Goal: Check status: Check status

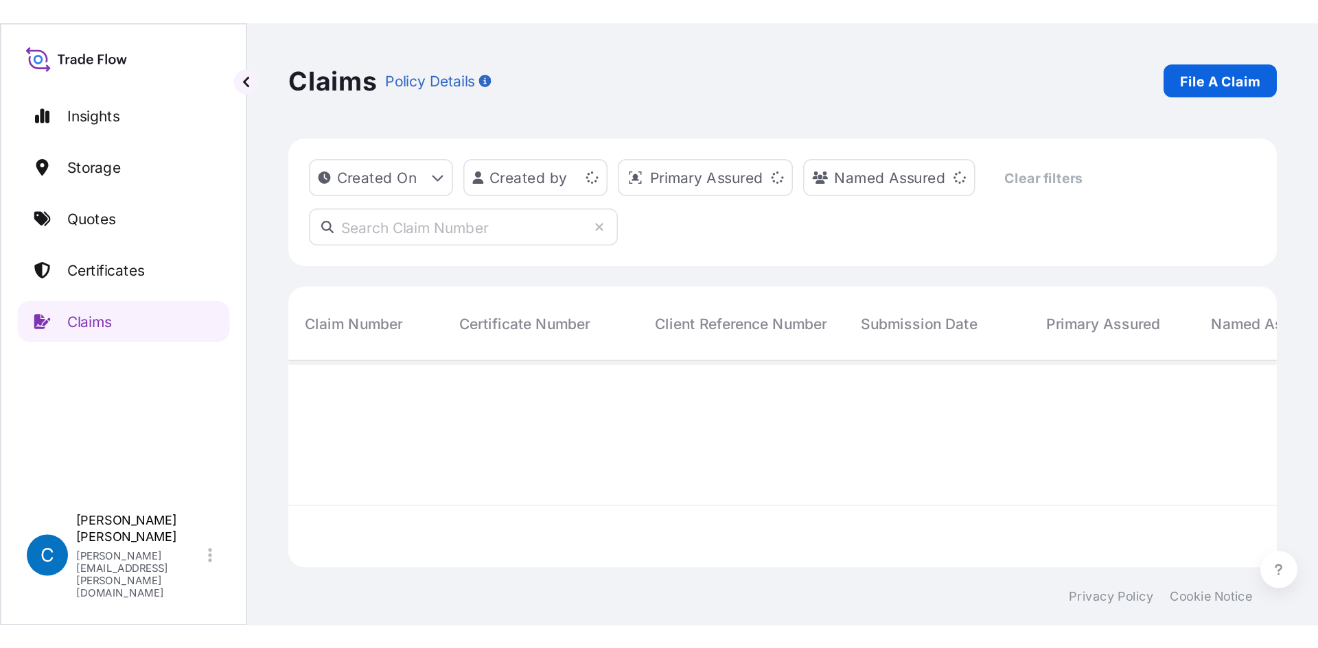
scroll to position [135, 648]
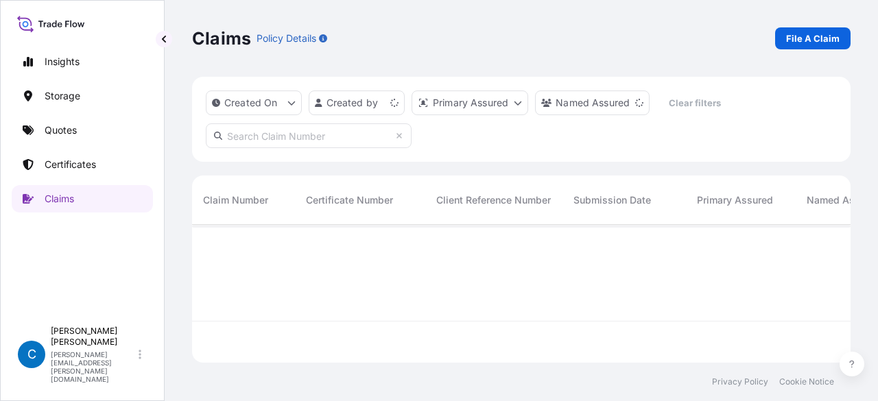
paste input "CL31626-2"
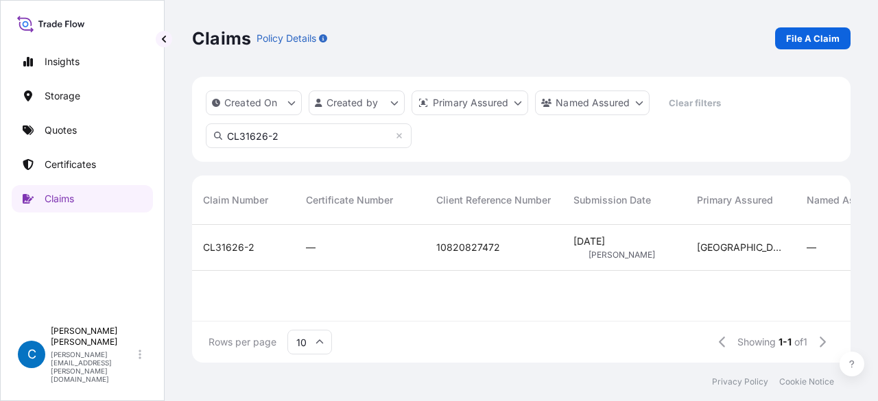
type input "CL31626-2"
click at [233, 250] on span "CL31626-2" at bounding box center [228, 248] width 51 height 14
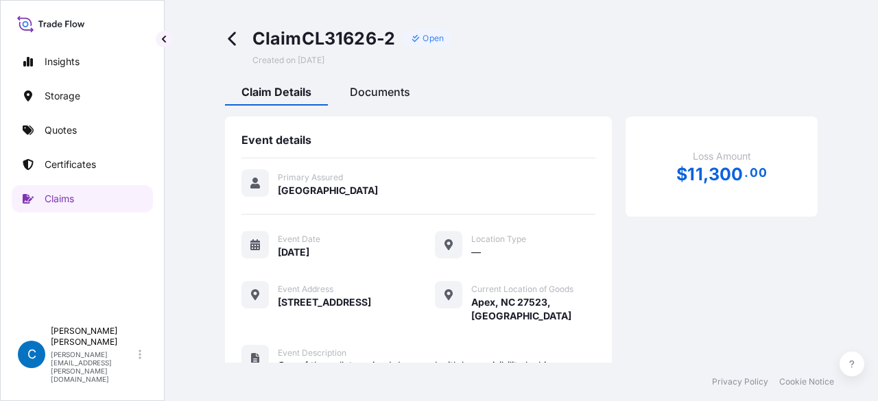
click at [399, 93] on span "Documents" at bounding box center [380, 92] width 60 height 14
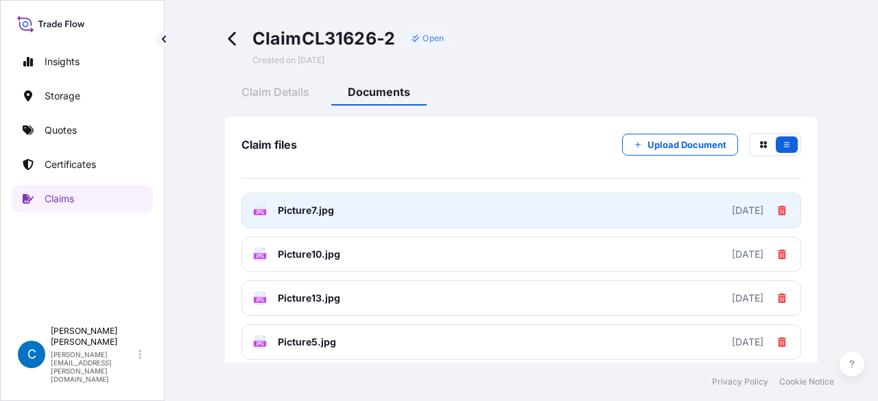
click at [400, 208] on link "JPG Picture7.jpg [DATE]" at bounding box center [522, 211] width 560 height 36
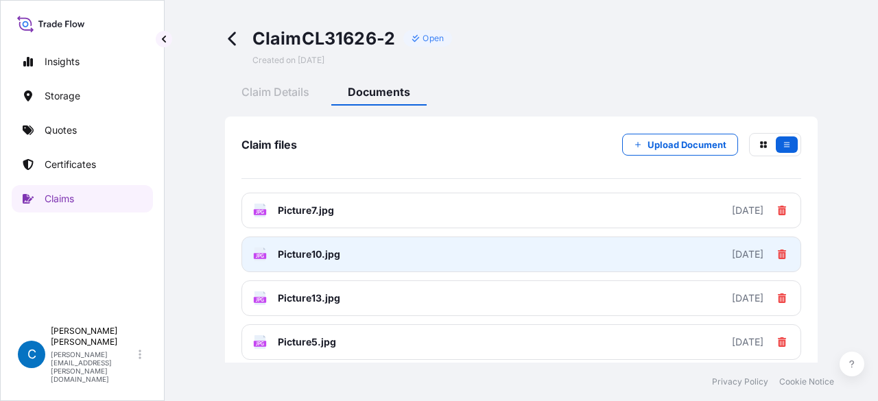
click at [368, 266] on link "JPG Picture10.jpg [DATE]" at bounding box center [522, 255] width 560 height 36
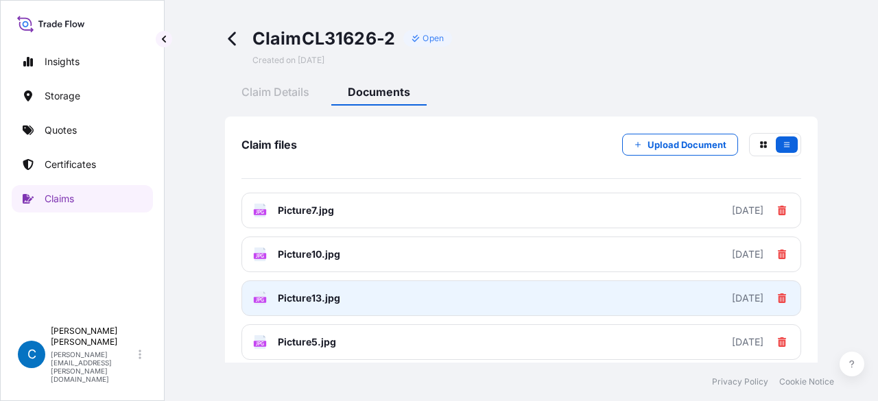
click at [323, 304] on span "Picture13.jpg" at bounding box center [309, 299] width 62 height 14
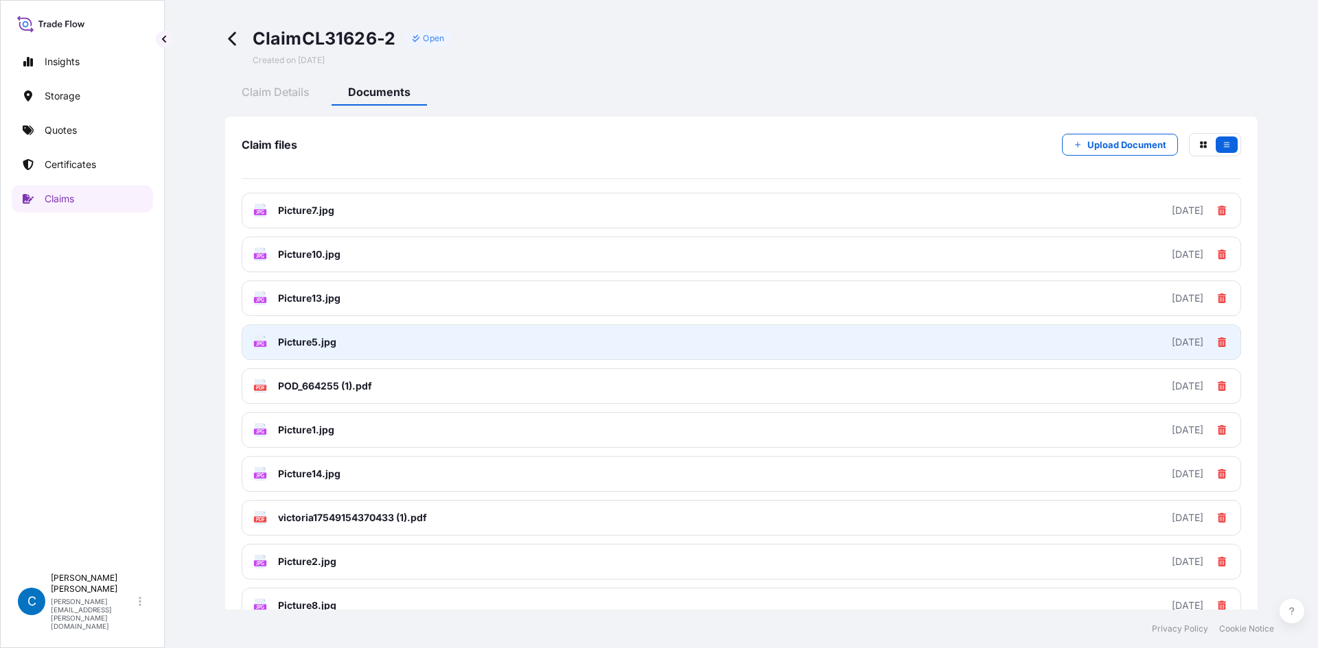
click at [326, 346] on span "Picture5.jpg" at bounding box center [307, 343] width 58 height 14
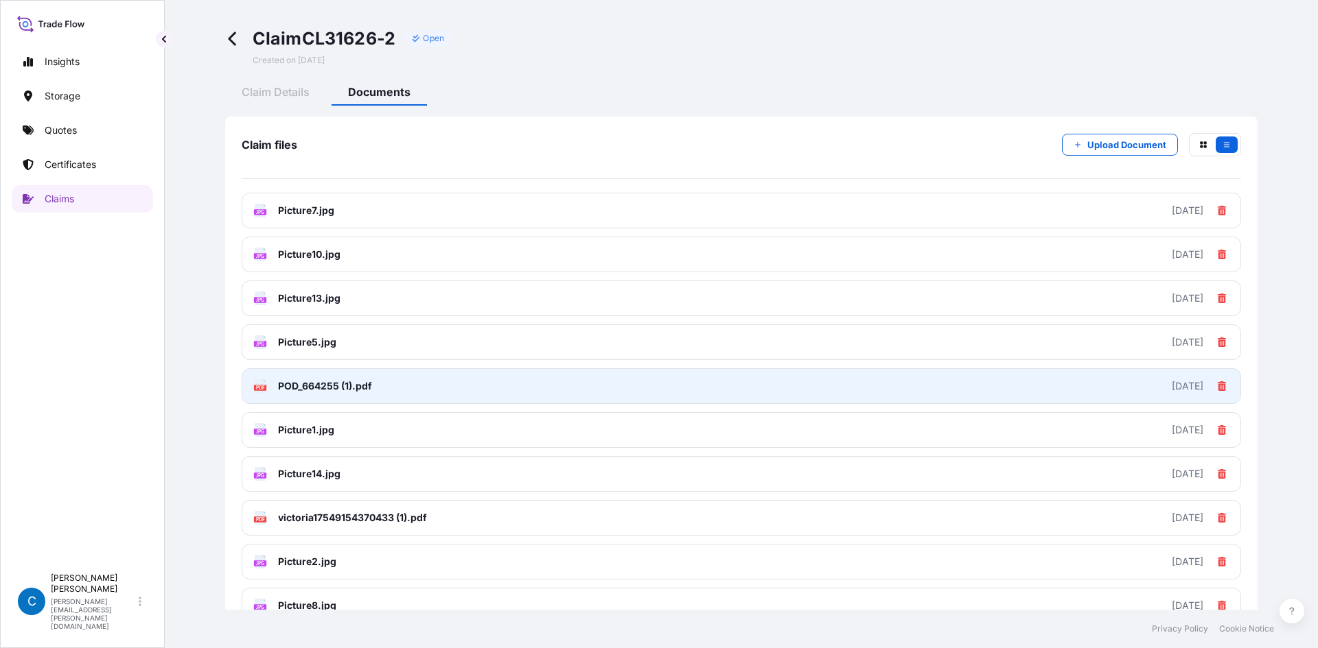
click at [349, 379] on link "PDF POD_664255 (1).pdf [DATE]" at bounding box center [741, 387] width 999 height 36
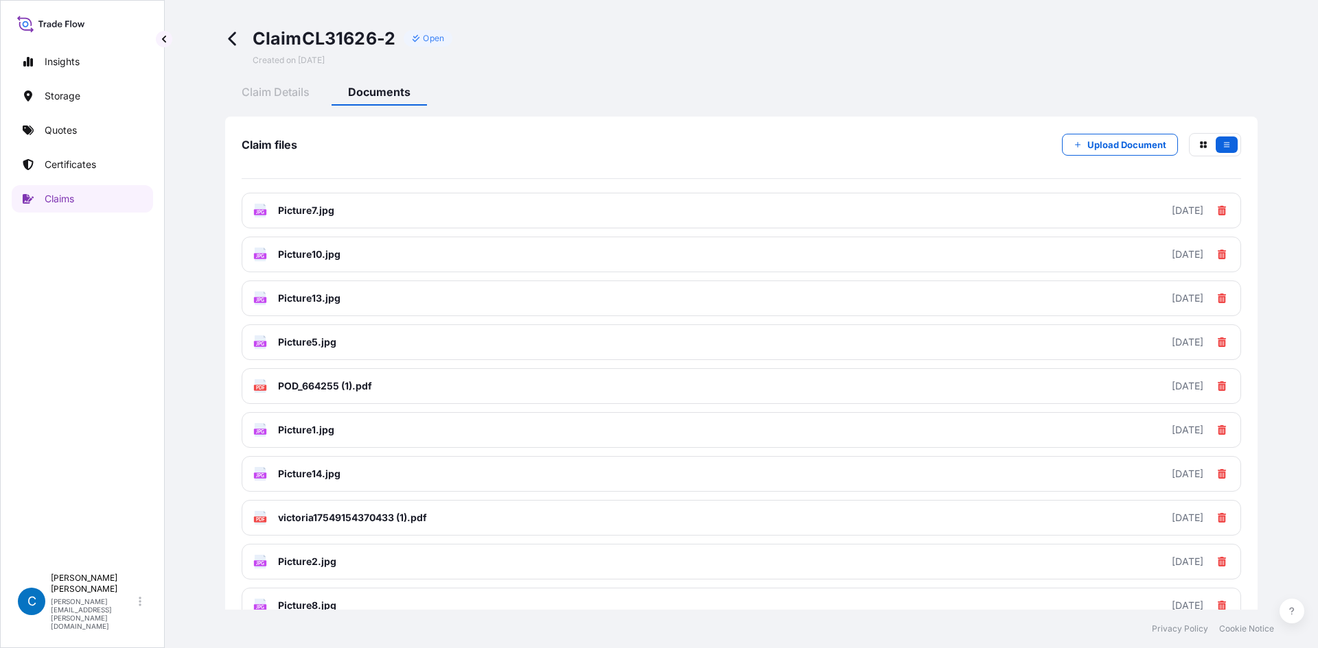
click at [371, 401] on link "JPG Picture1.jpg [DATE]" at bounding box center [741, 430] width 999 height 36
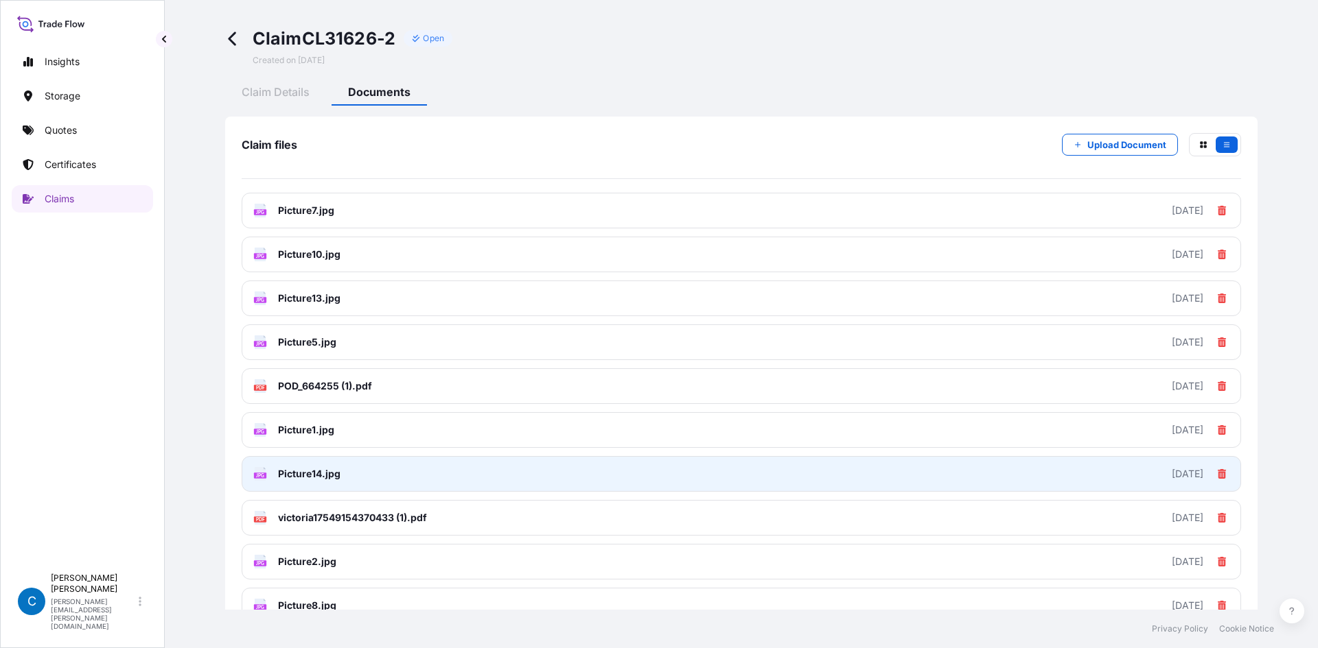
click at [374, 401] on link "JPG Picture14.jpg [DATE]" at bounding box center [741, 474] width 999 height 36
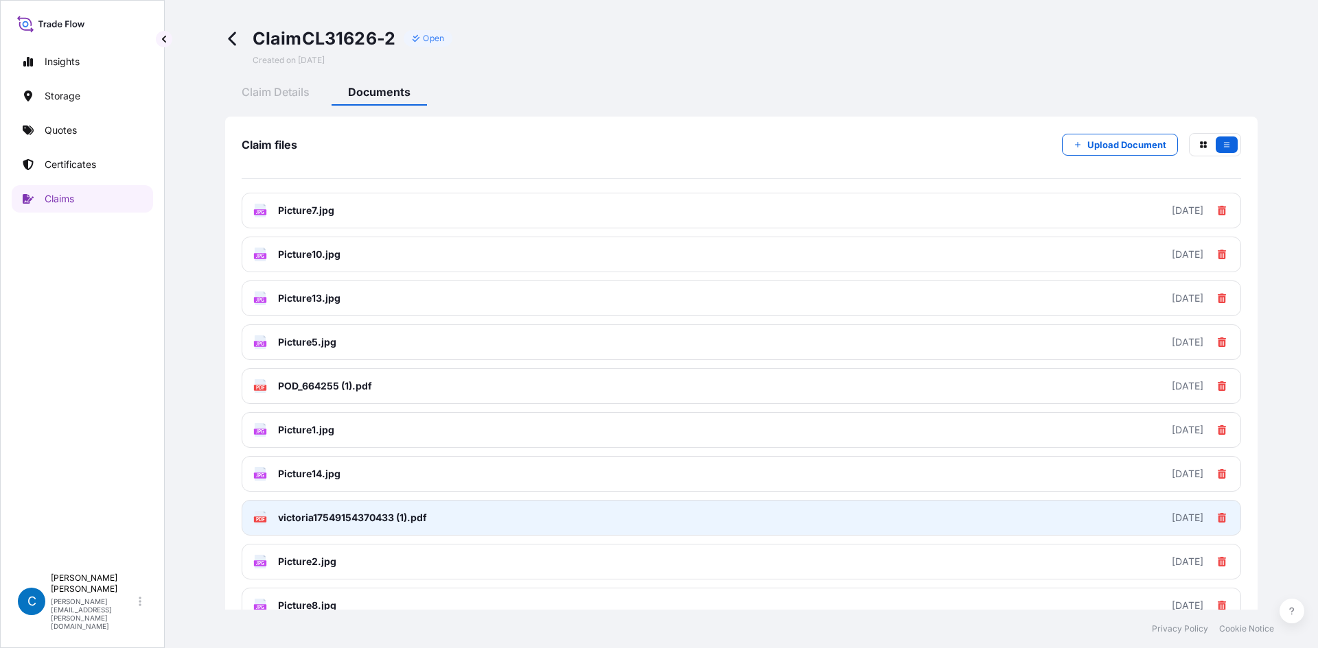
click at [301, 401] on span "victoria17549154370433 (1).pdf" at bounding box center [352, 518] width 149 height 14
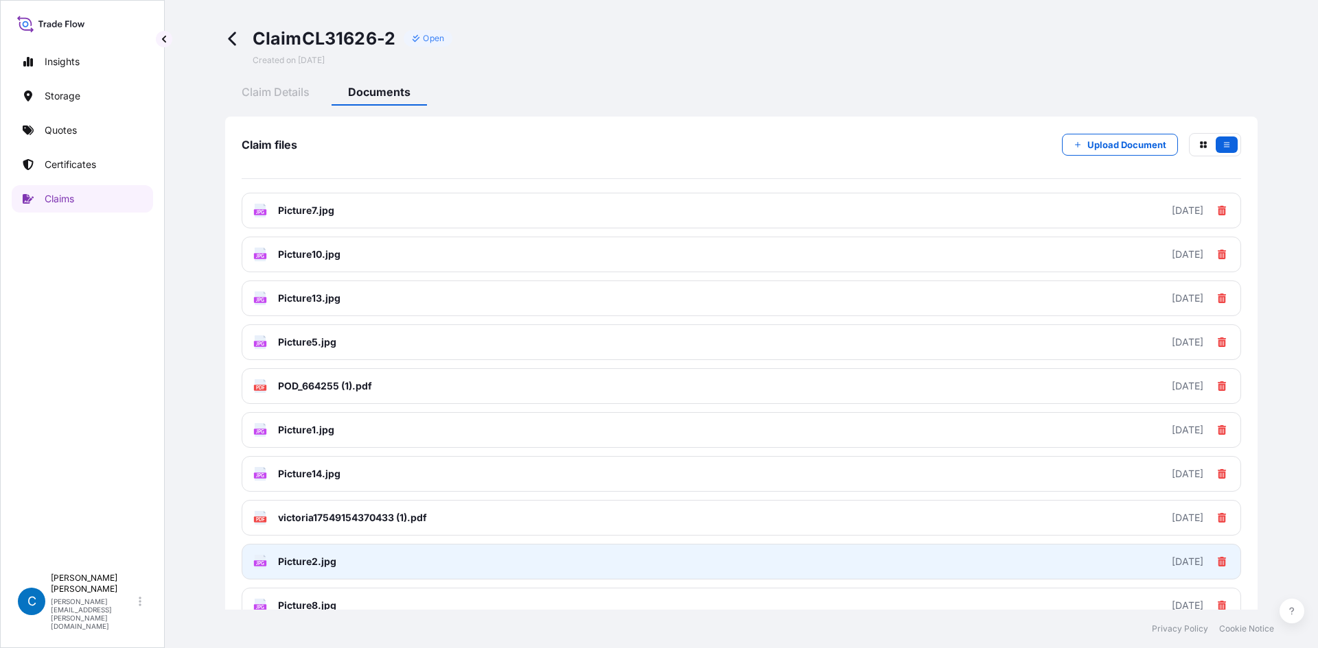
click at [309, 401] on span "Picture2.jpg" at bounding box center [307, 562] width 58 height 14
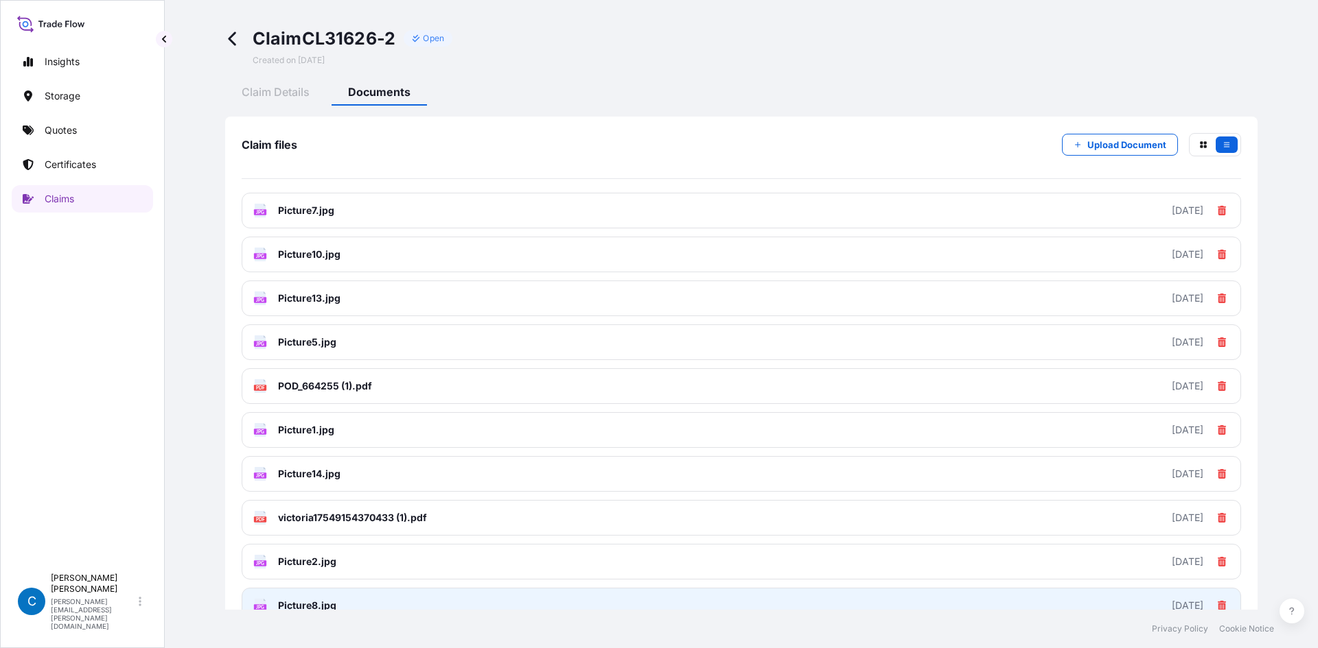
click at [349, 401] on link "JPG Picture8.jpg [DATE]" at bounding box center [741, 606] width 999 height 36
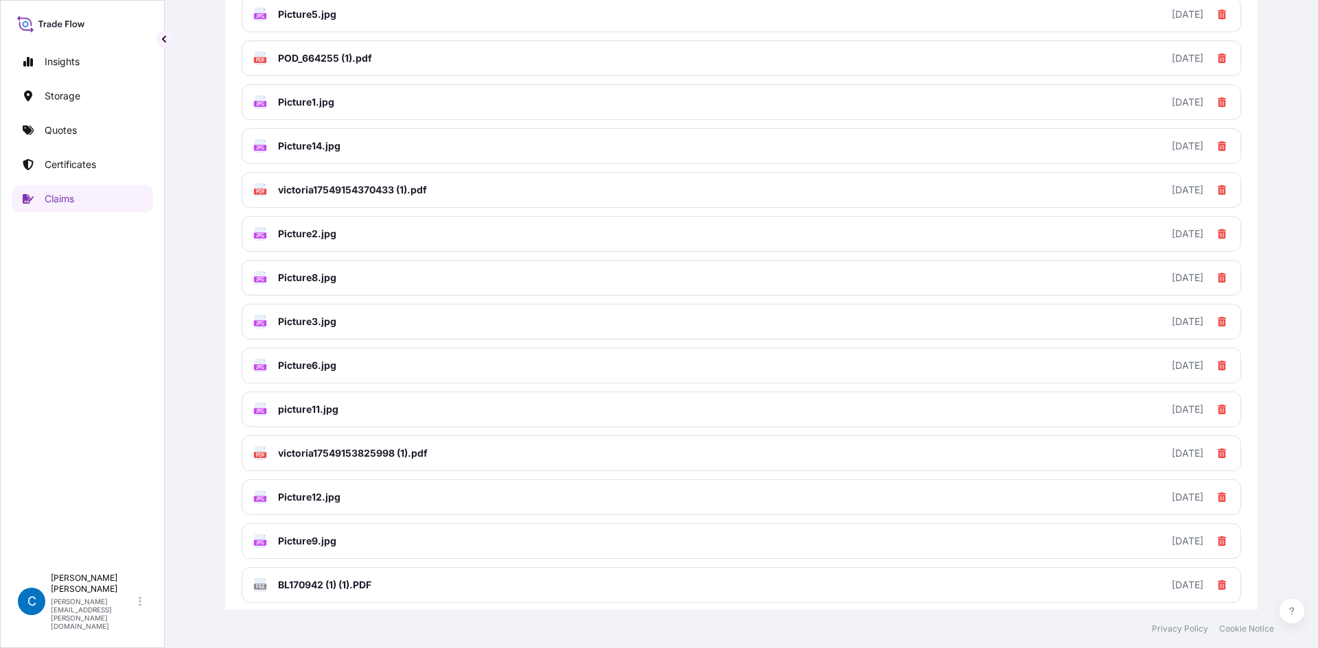
scroll to position [343, 0]
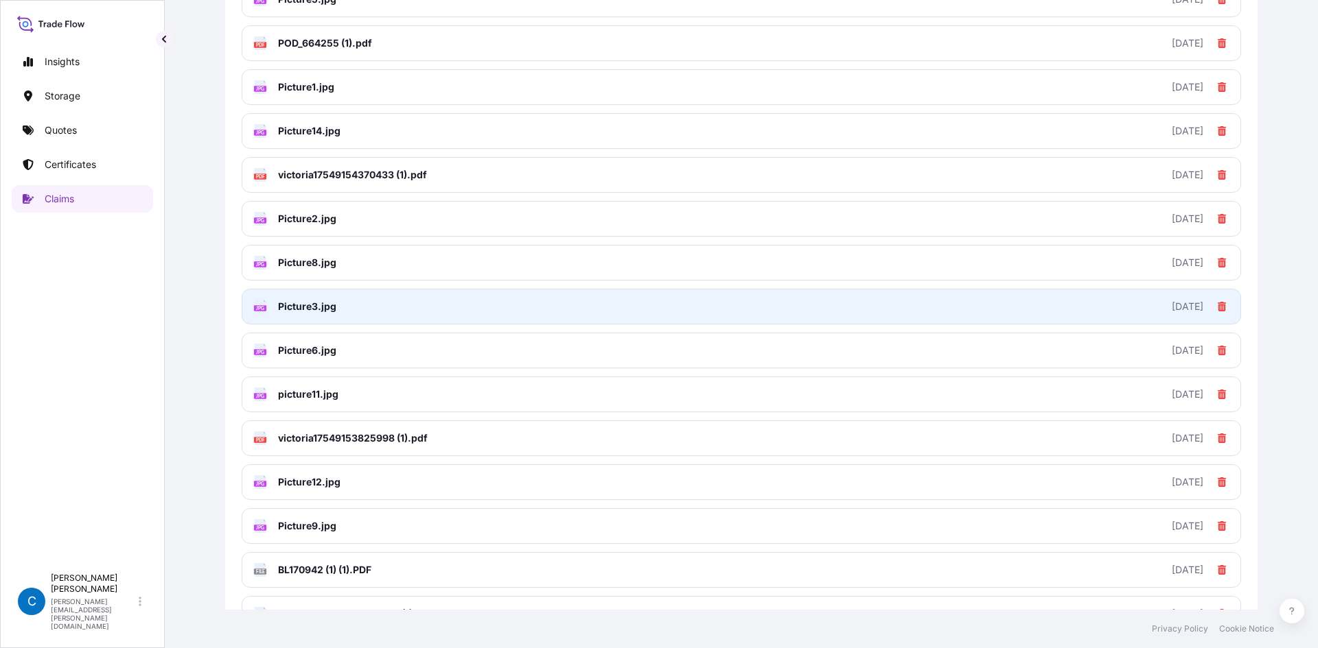
click at [327, 312] on span "Picture3.jpg" at bounding box center [307, 307] width 58 height 14
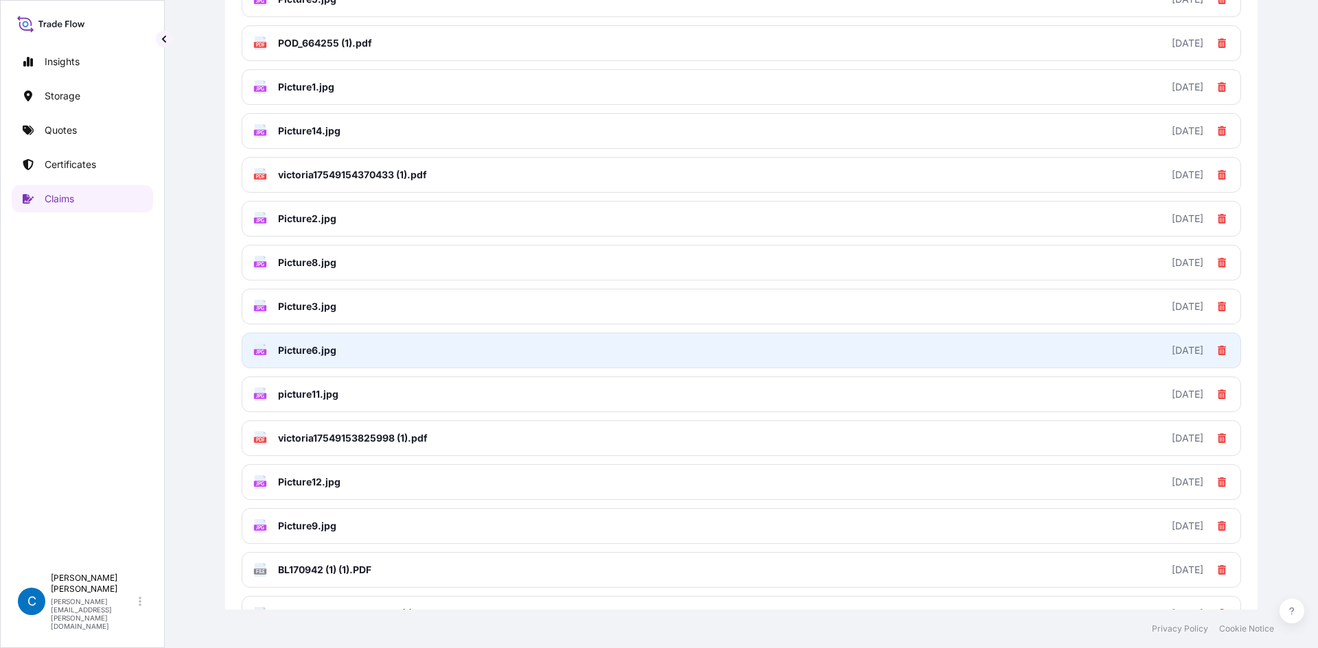
click at [325, 360] on link "JPG Picture6.jpg [DATE]" at bounding box center [741, 351] width 999 height 36
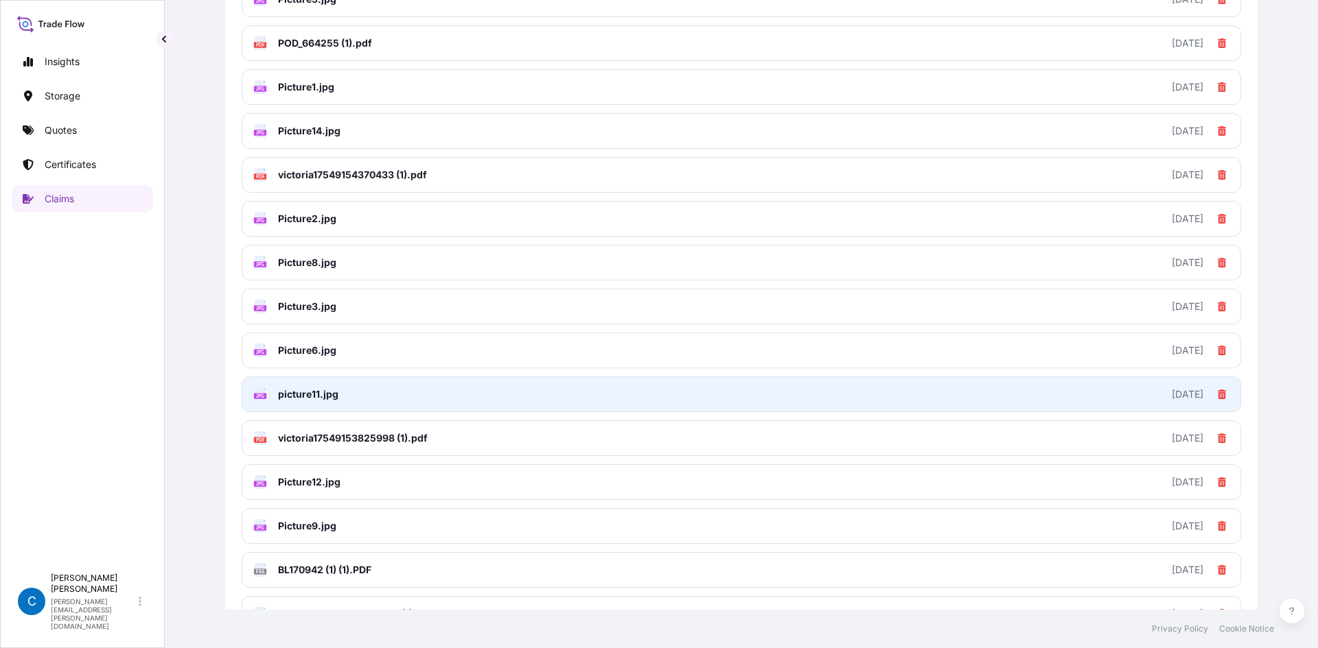
click at [342, 400] on link "JPG picture11.jpg [DATE]" at bounding box center [741, 395] width 999 height 36
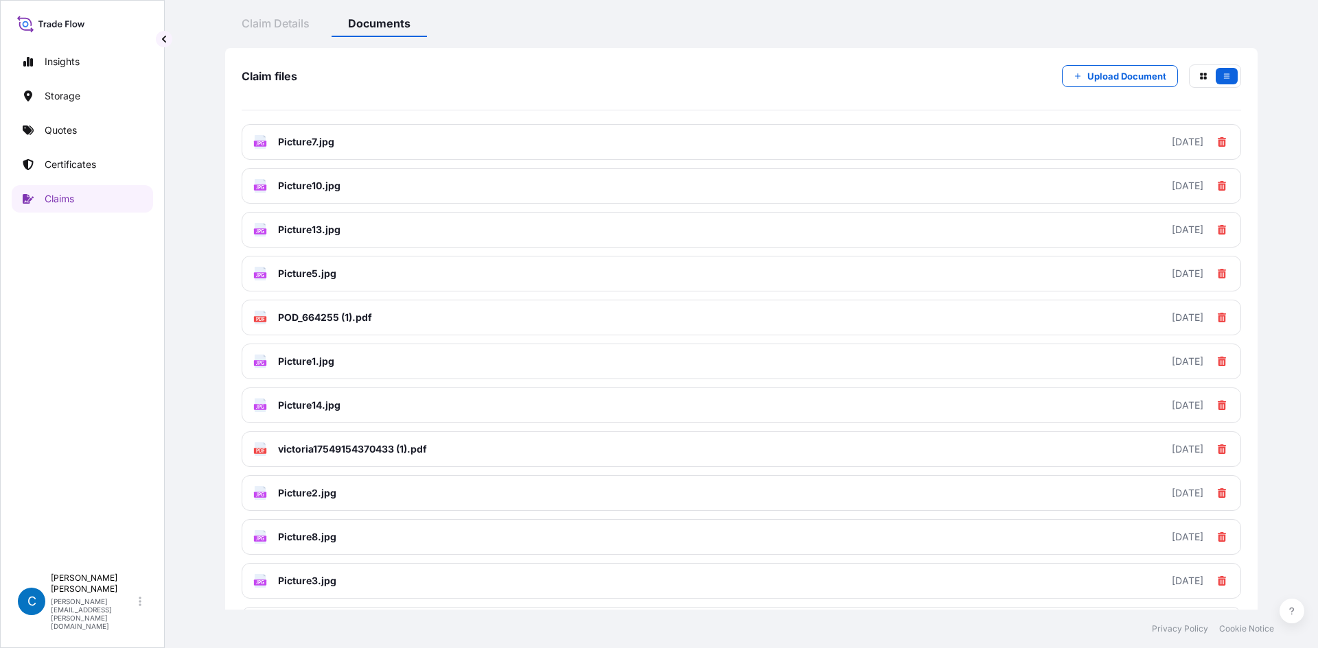
scroll to position [480, 0]
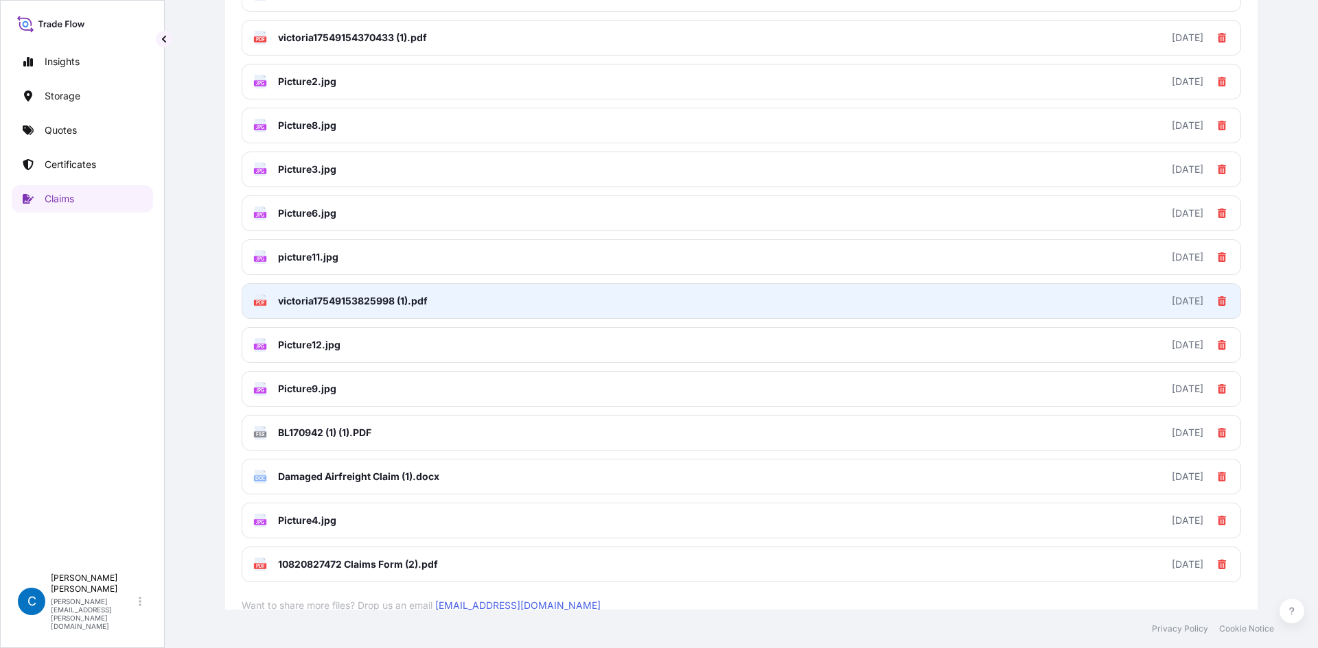
click at [338, 296] on span "victoria17549153825998 (1).pdf" at bounding box center [353, 301] width 150 height 14
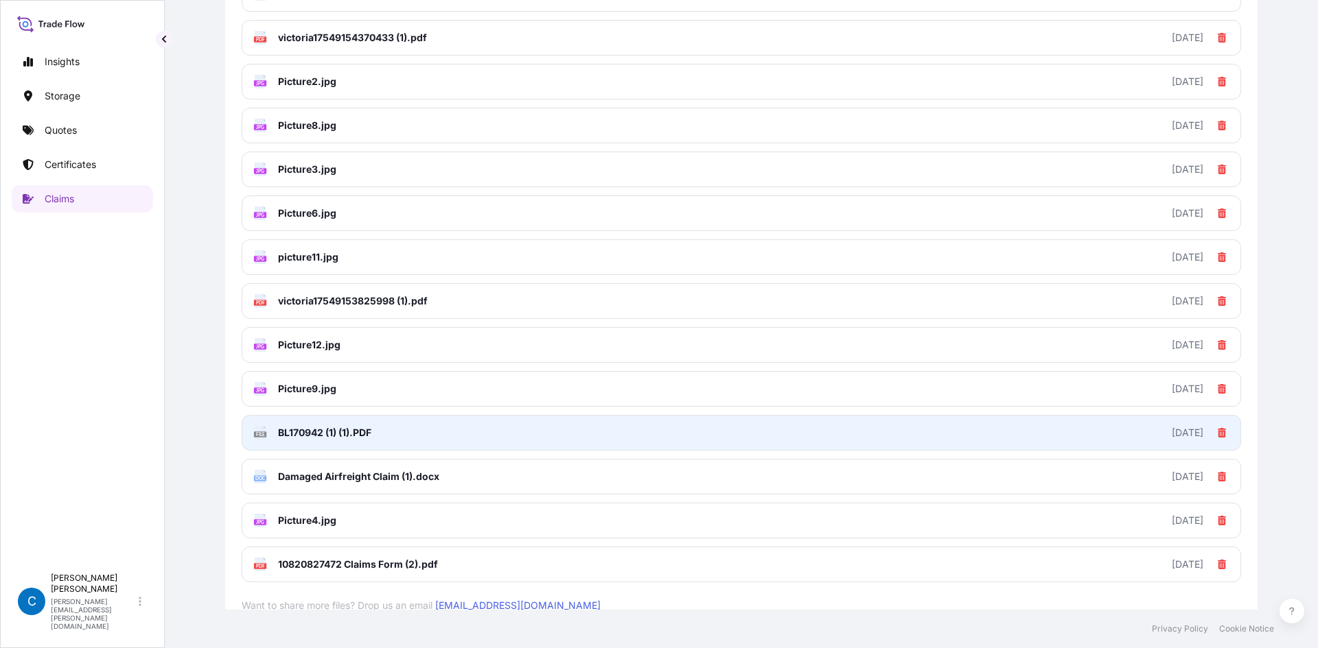
click at [357, 401] on span "BL170942 (1) (1).PDF" at bounding box center [324, 433] width 93 height 14
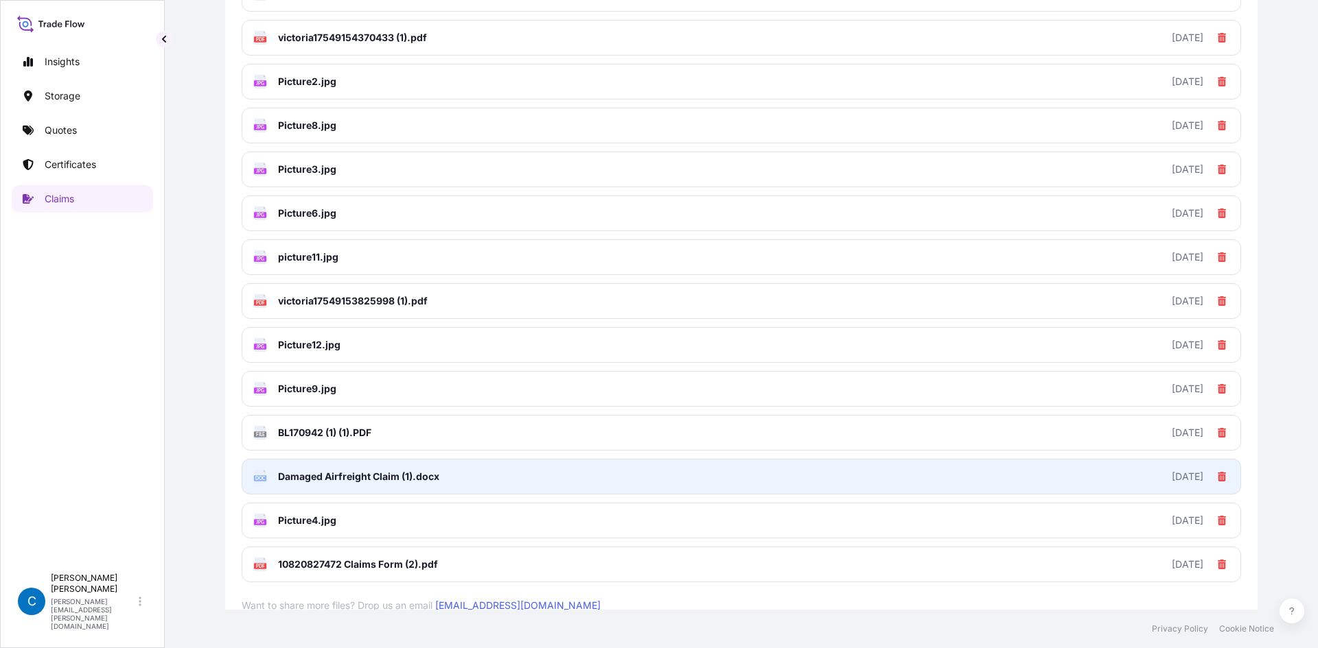
click at [307, 401] on link "DOC Damaged Airfreight Claim (1).docx [DATE]" at bounding box center [741, 477] width 999 height 36
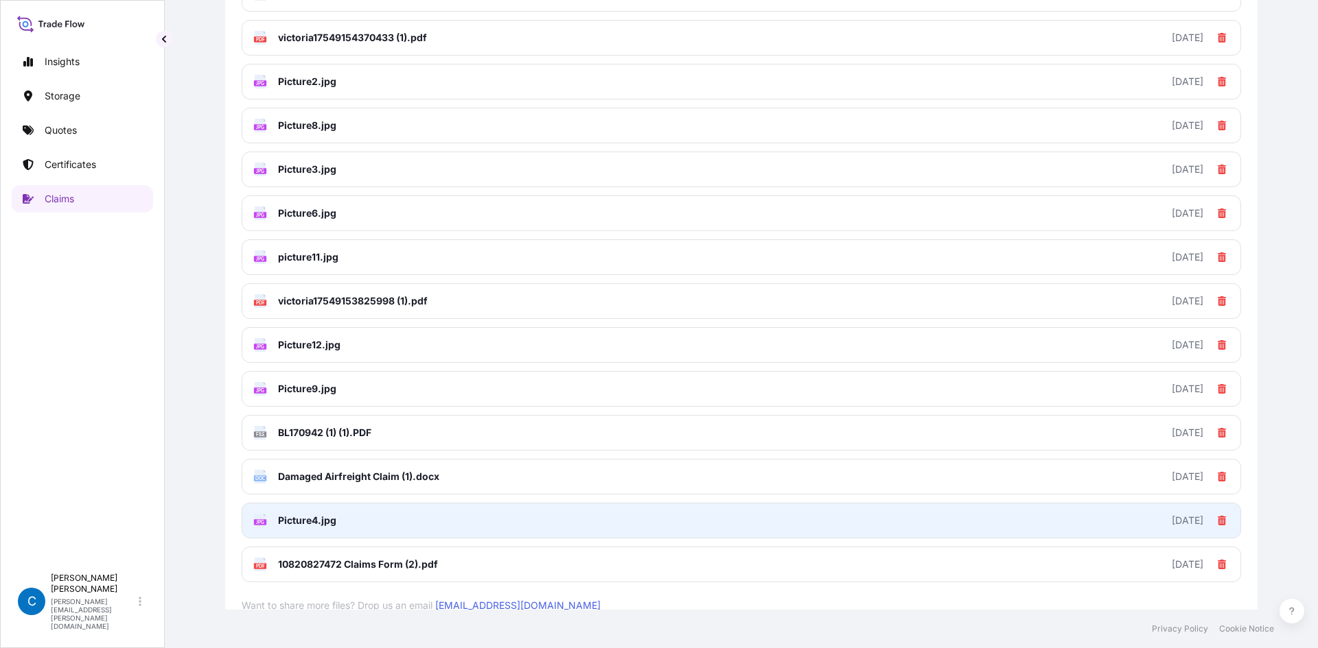
click at [385, 401] on link "JPG Picture4.jpg [DATE]" at bounding box center [741, 521] width 999 height 36
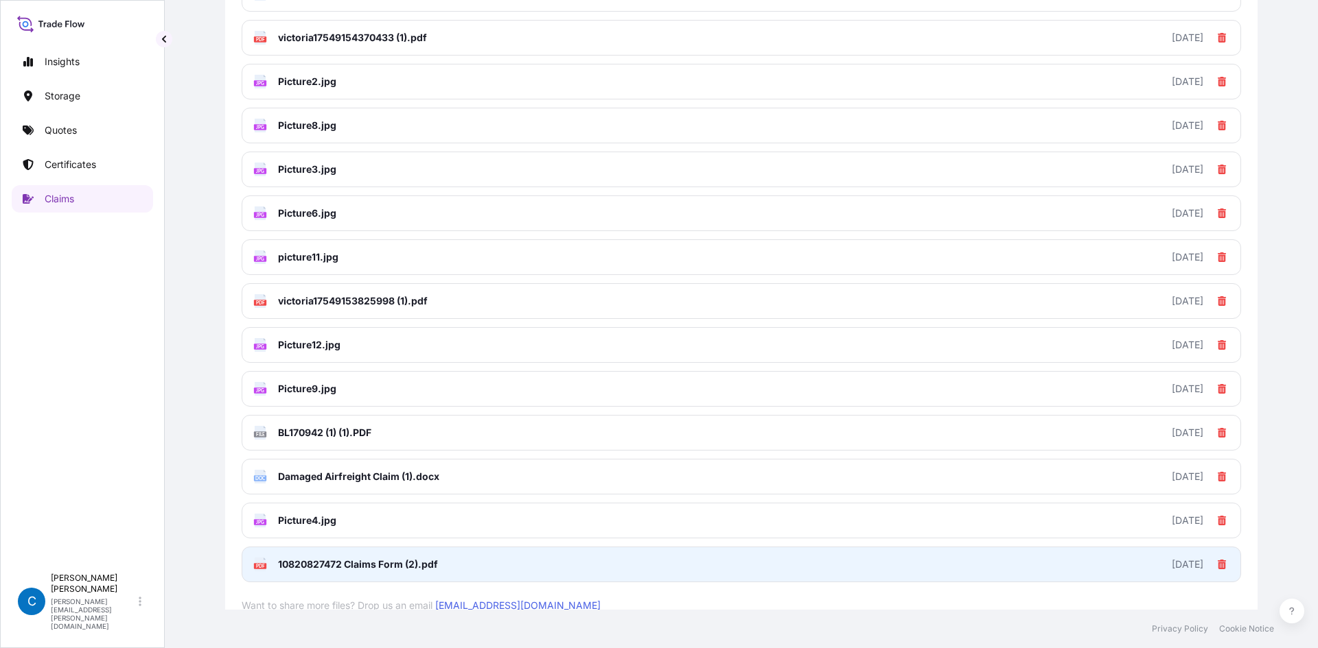
click at [445, 401] on link "PDF 10820827472 Claims Form (2).pdf [DATE]" at bounding box center [741, 565] width 999 height 36
